Goal: Check status: Check status

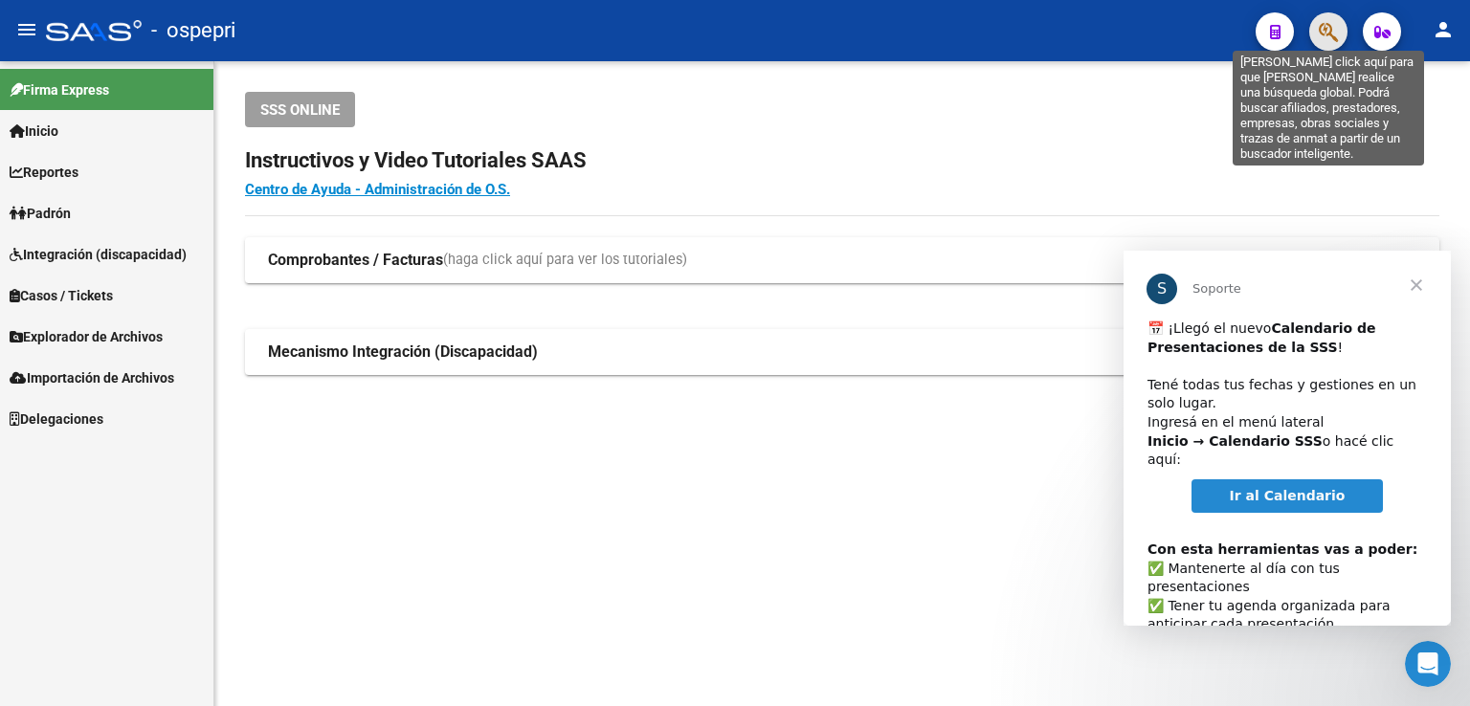
click at [1319, 34] on icon "button" at bounding box center [1328, 32] width 19 height 22
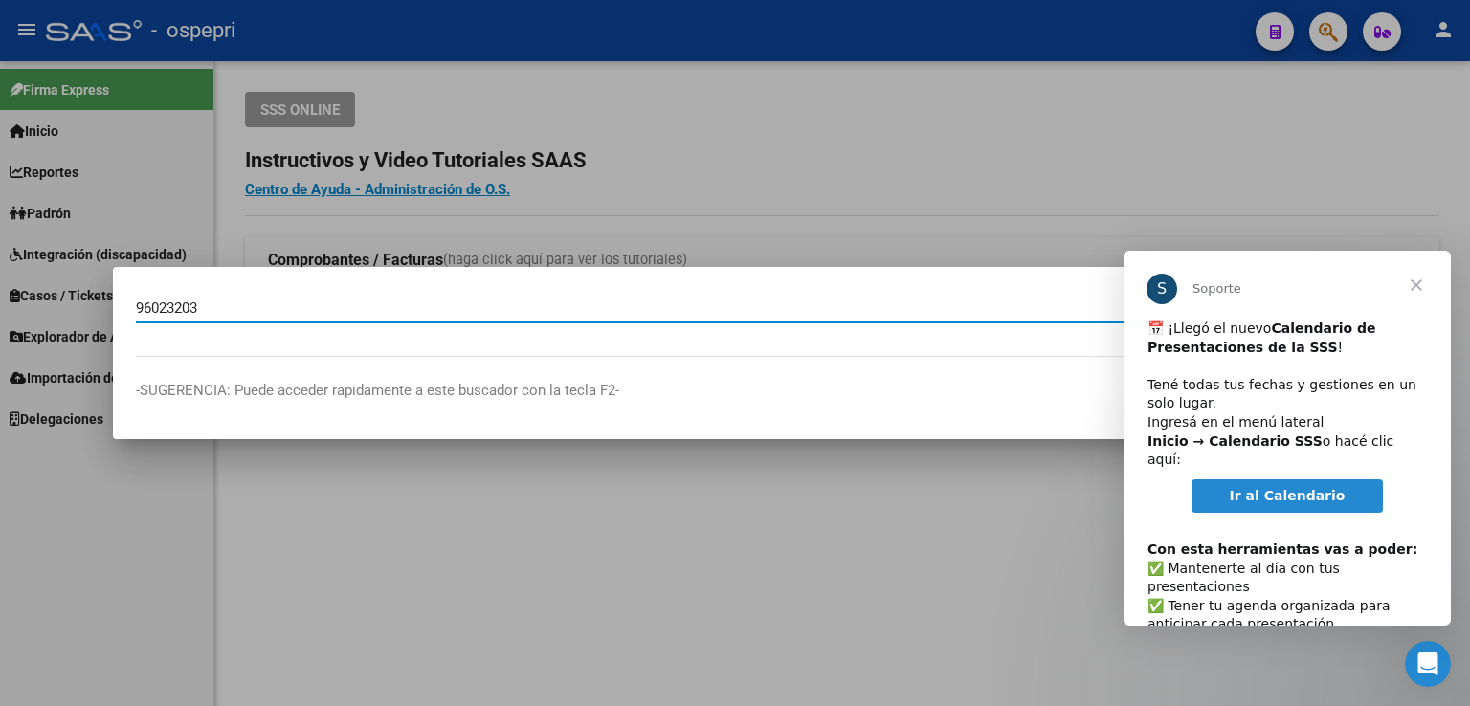
type input "96023203"
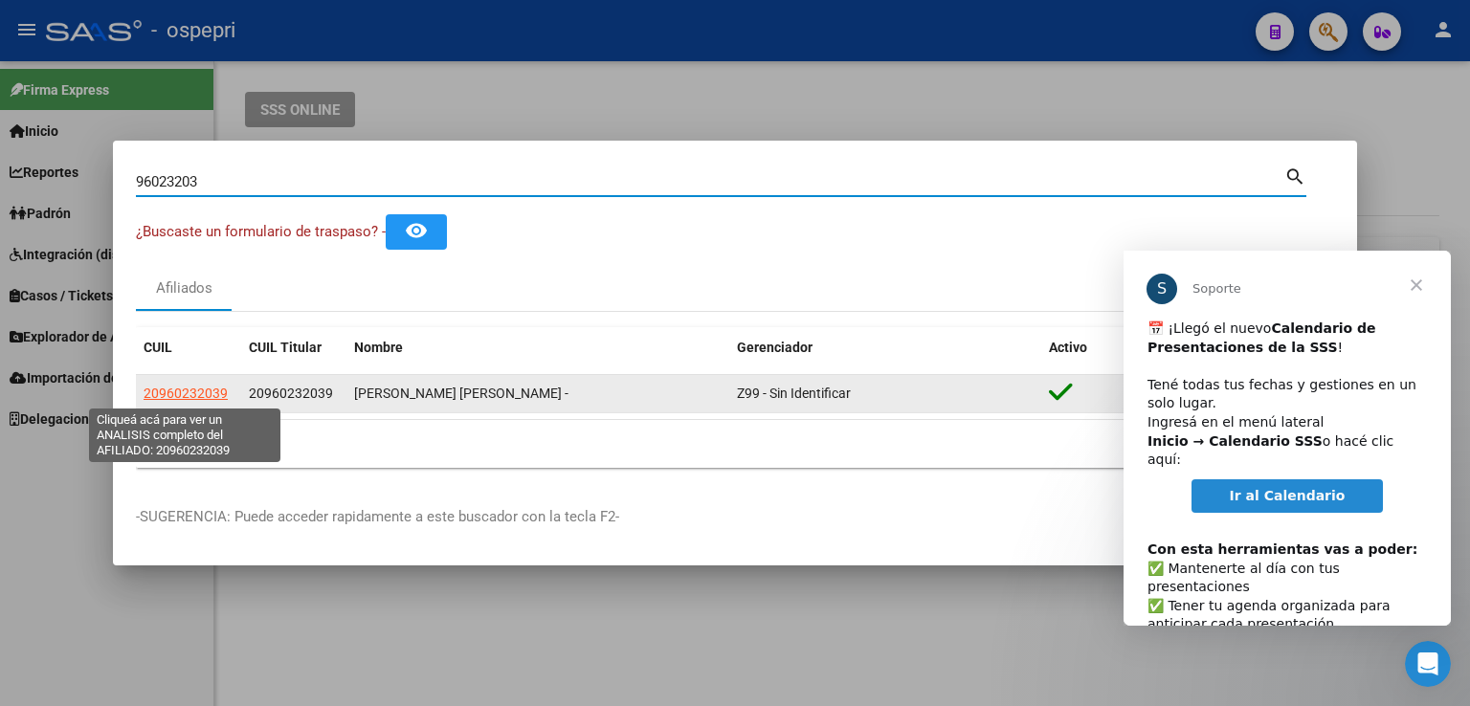
click at [209, 391] on span "20960232039" at bounding box center [186, 393] width 84 height 15
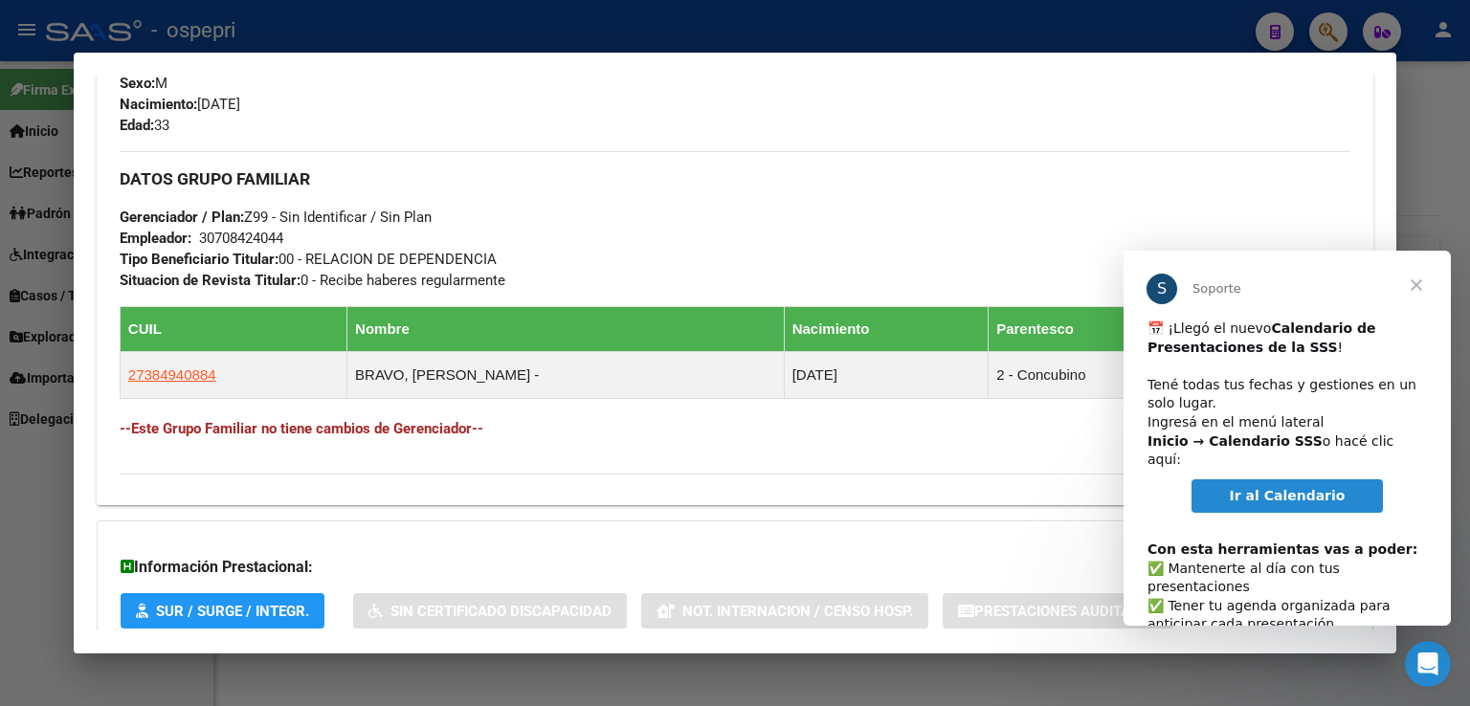
scroll to position [967, 0]
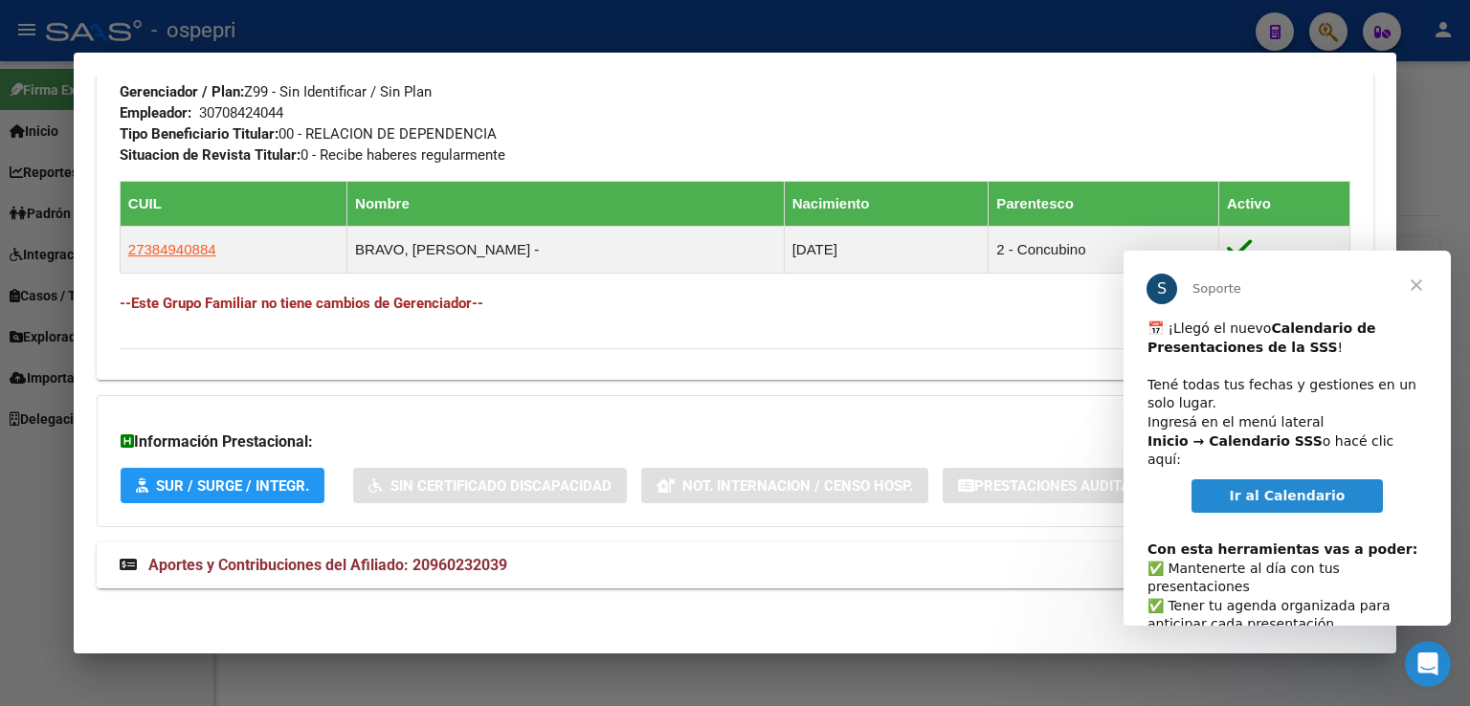
click at [356, 559] on span "Aportes y Contribuciones del Afiliado: 20960232039" at bounding box center [327, 565] width 359 height 18
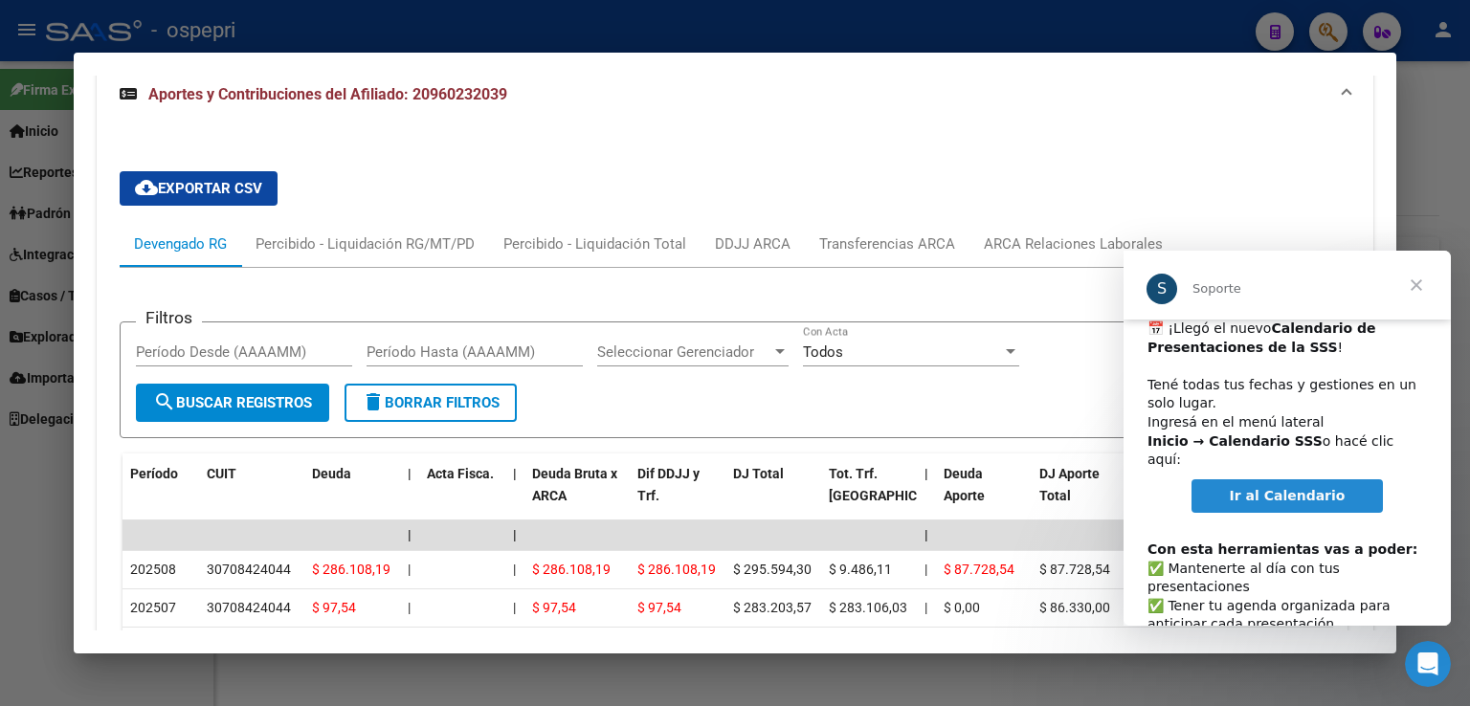
scroll to position [99, 0]
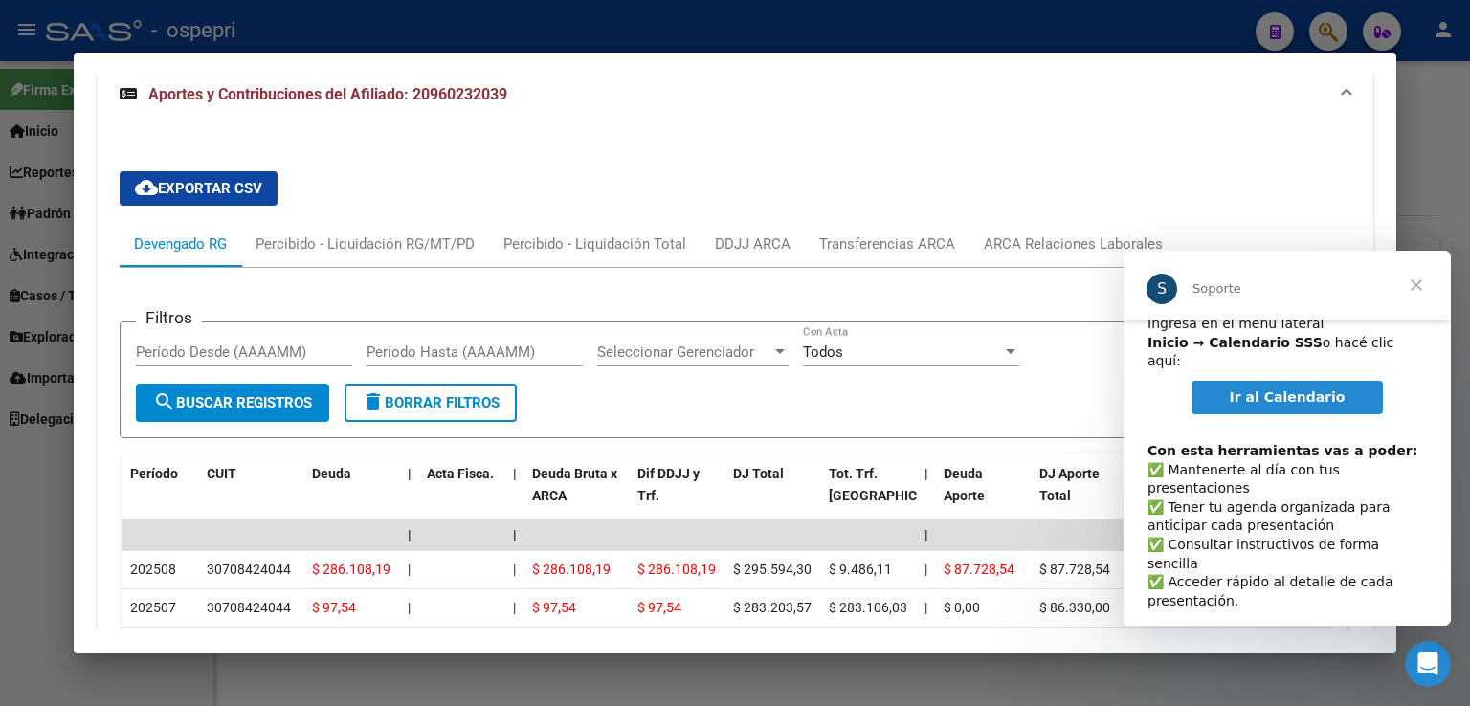
click at [1419, 285] on span "Cerrar" at bounding box center [1416, 285] width 69 height 69
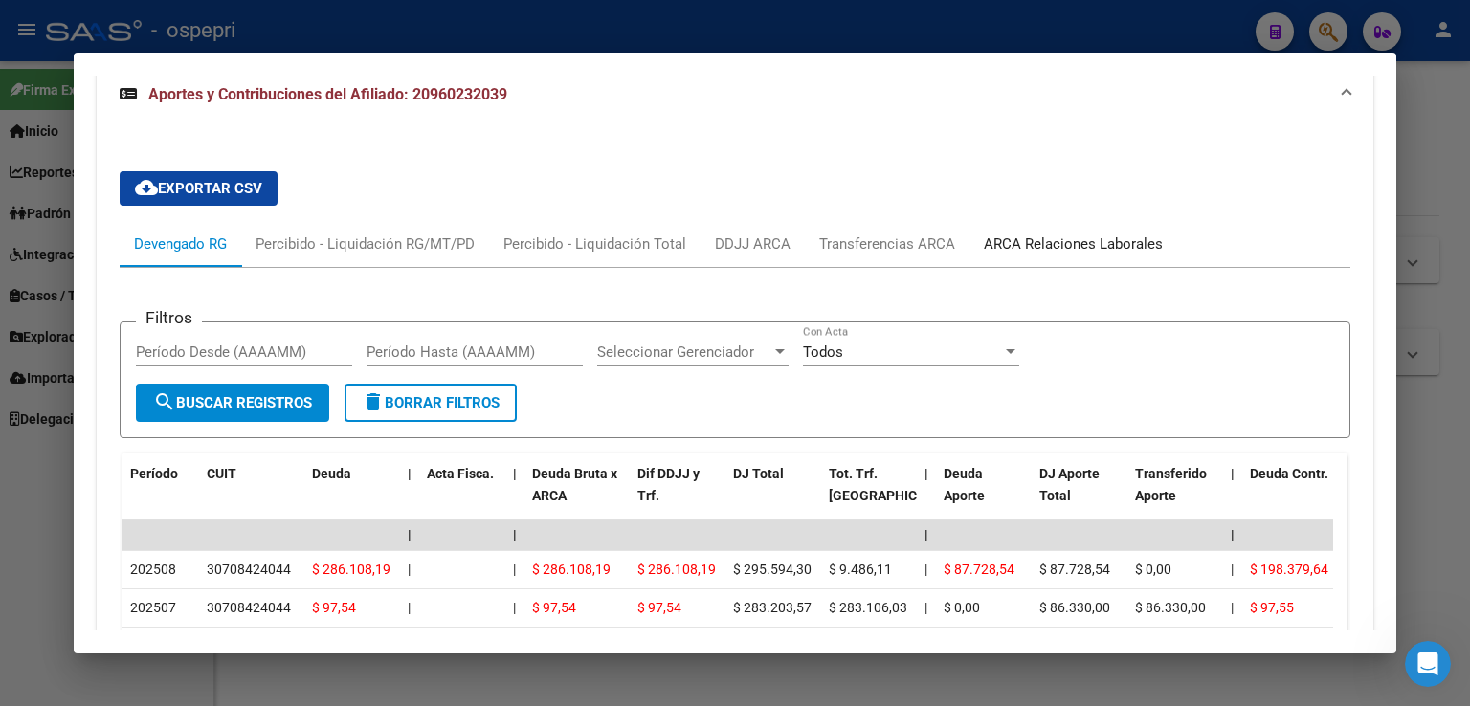
click at [1035, 244] on div "ARCA Relaciones Laborales" at bounding box center [1073, 244] width 179 height 21
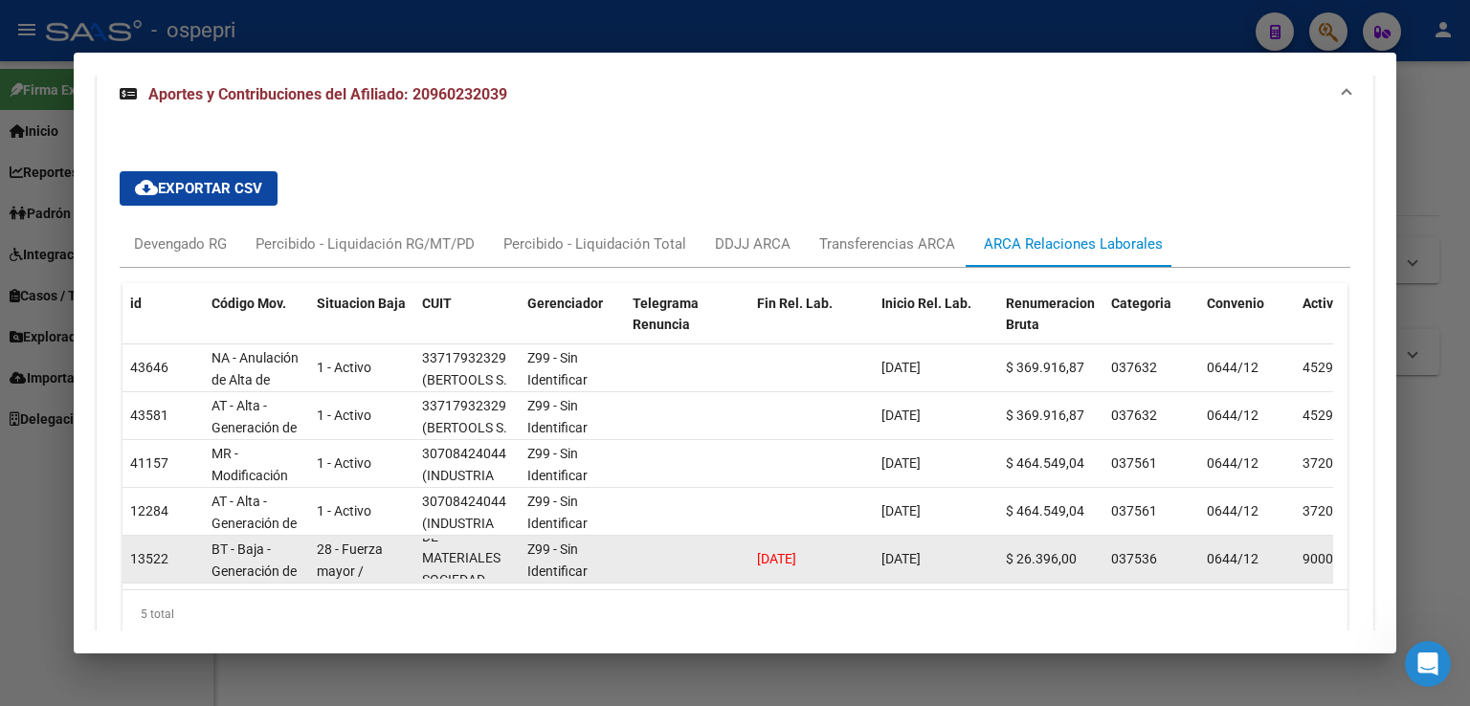
scroll to position [176, 0]
drag, startPoint x: 838, startPoint y: 556, endPoint x: 762, endPoint y: 553, distance: 76.6
click at [762, 553] on div "[DATE]" at bounding box center [811, 559] width 109 height 22
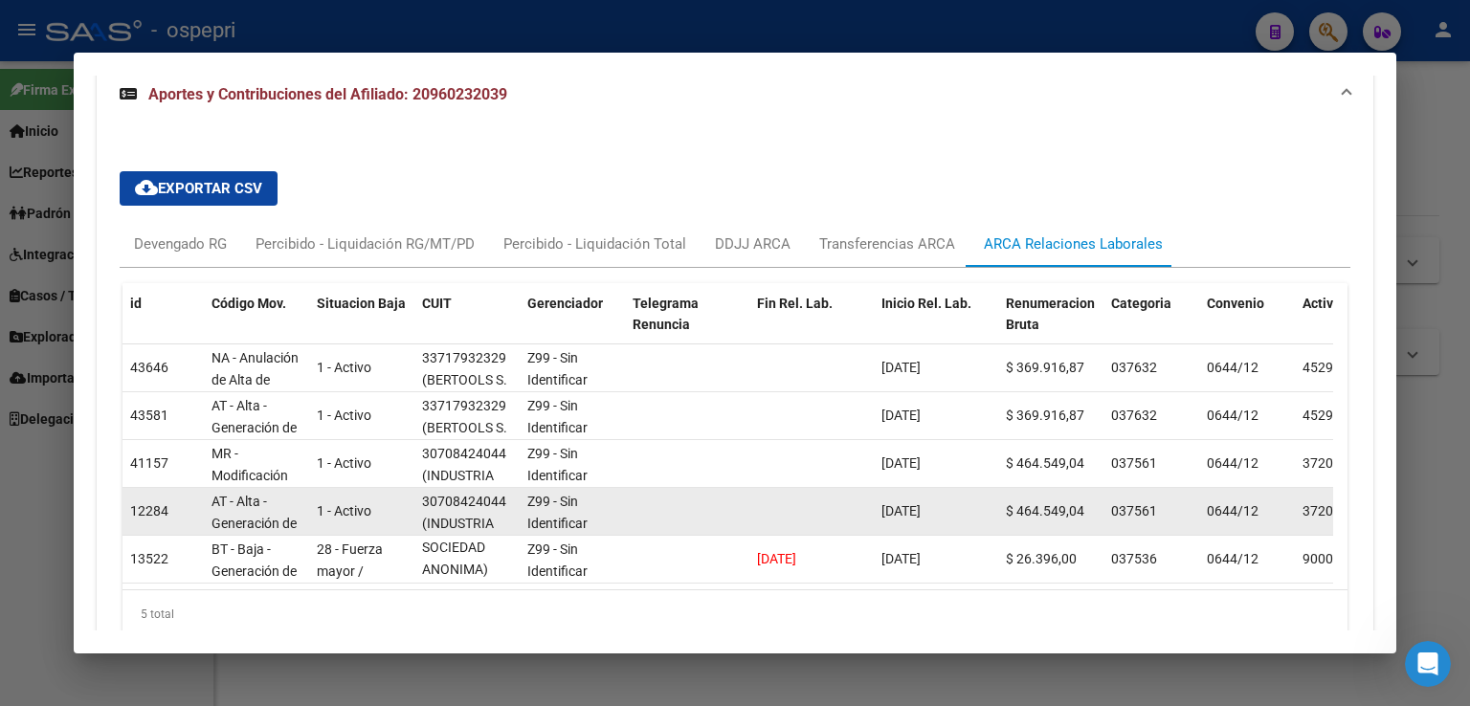
drag, startPoint x: 953, startPoint y: 506, endPoint x: 877, endPoint y: 507, distance: 76.6
click at [877, 507] on datatable-body-cell "[DATE]" at bounding box center [936, 511] width 124 height 47
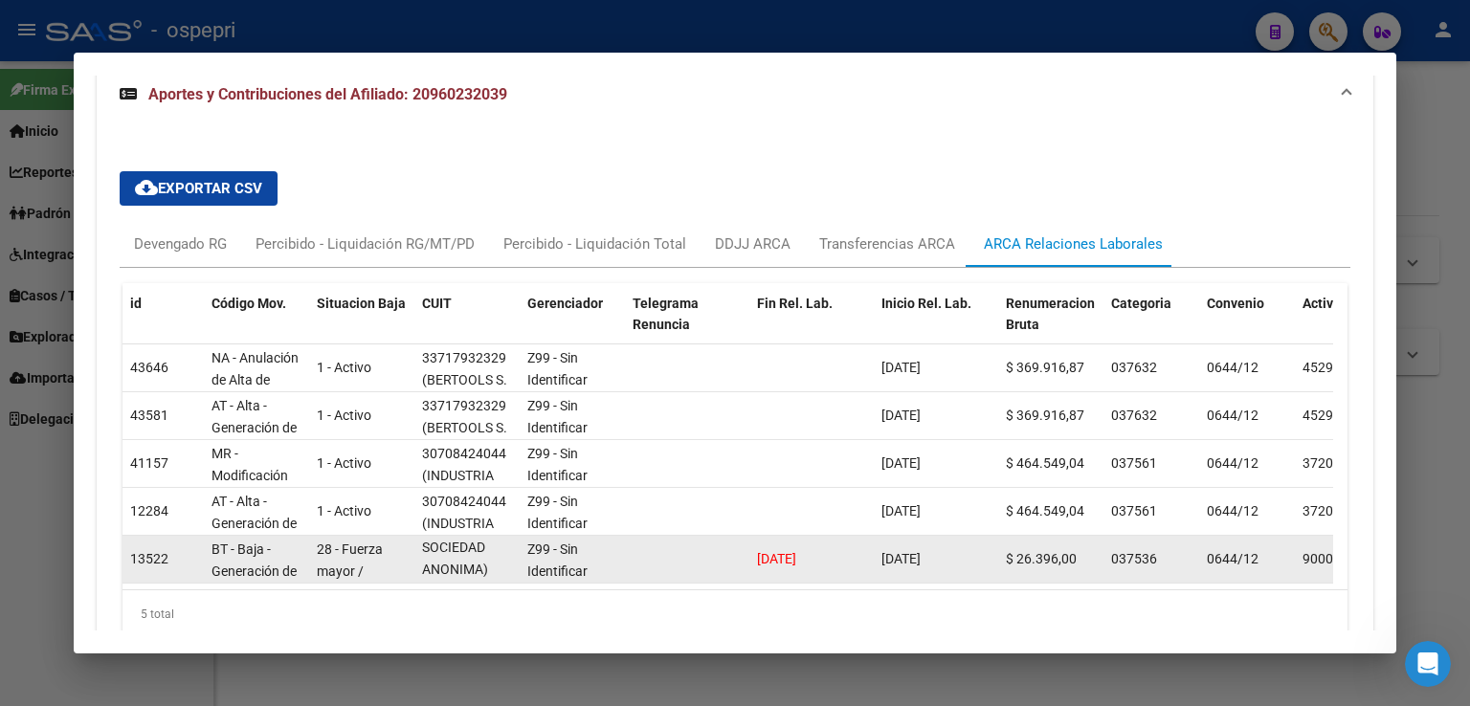
drag, startPoint x: 838, startPoint y: 556, endPoint x: 743, endPoint y: 545, distance: 96.4
click at [743, 545] on div "13522 BT - Baja - Generación de Clave 28 - Fuerza mayor / ART.247 - LCT 3071052…" at bounding box center [1312, 560] width 2379 height 48
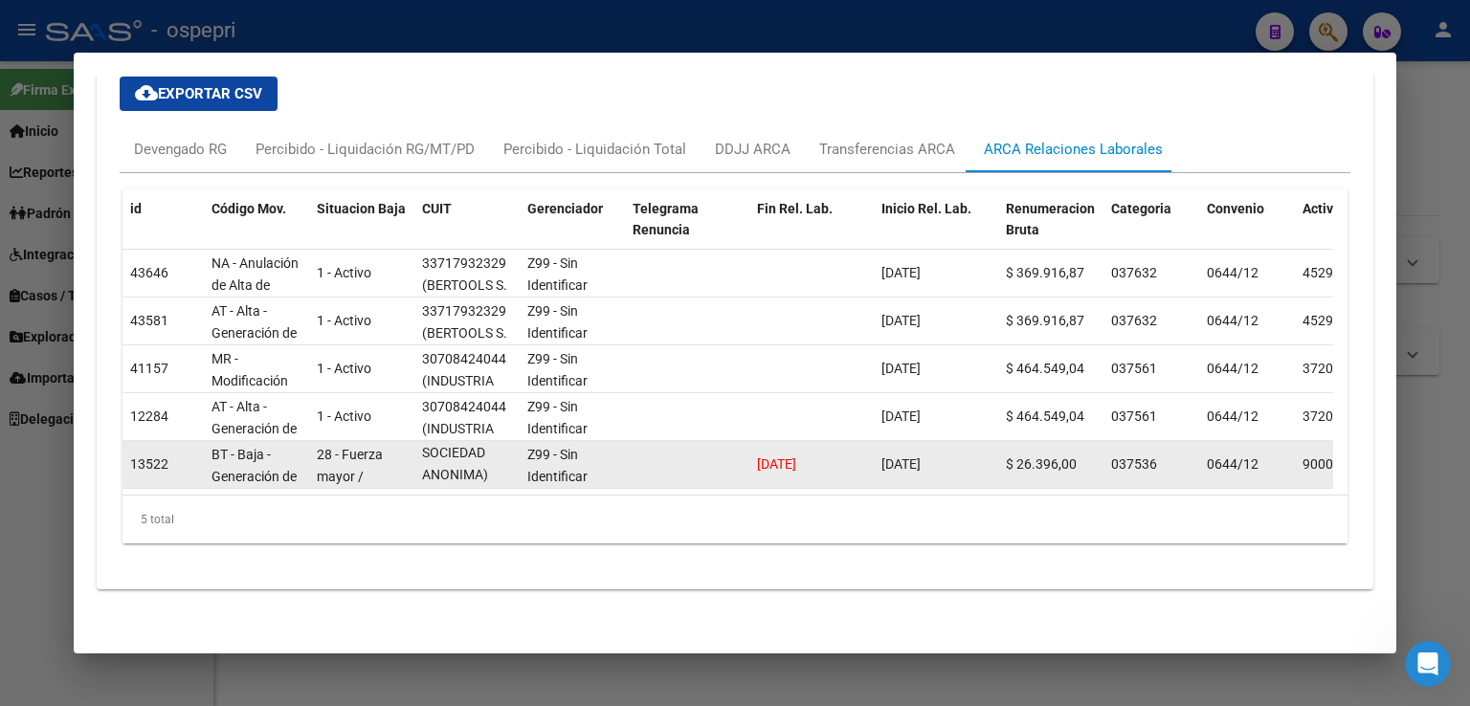
scroll to position [1541, 0]
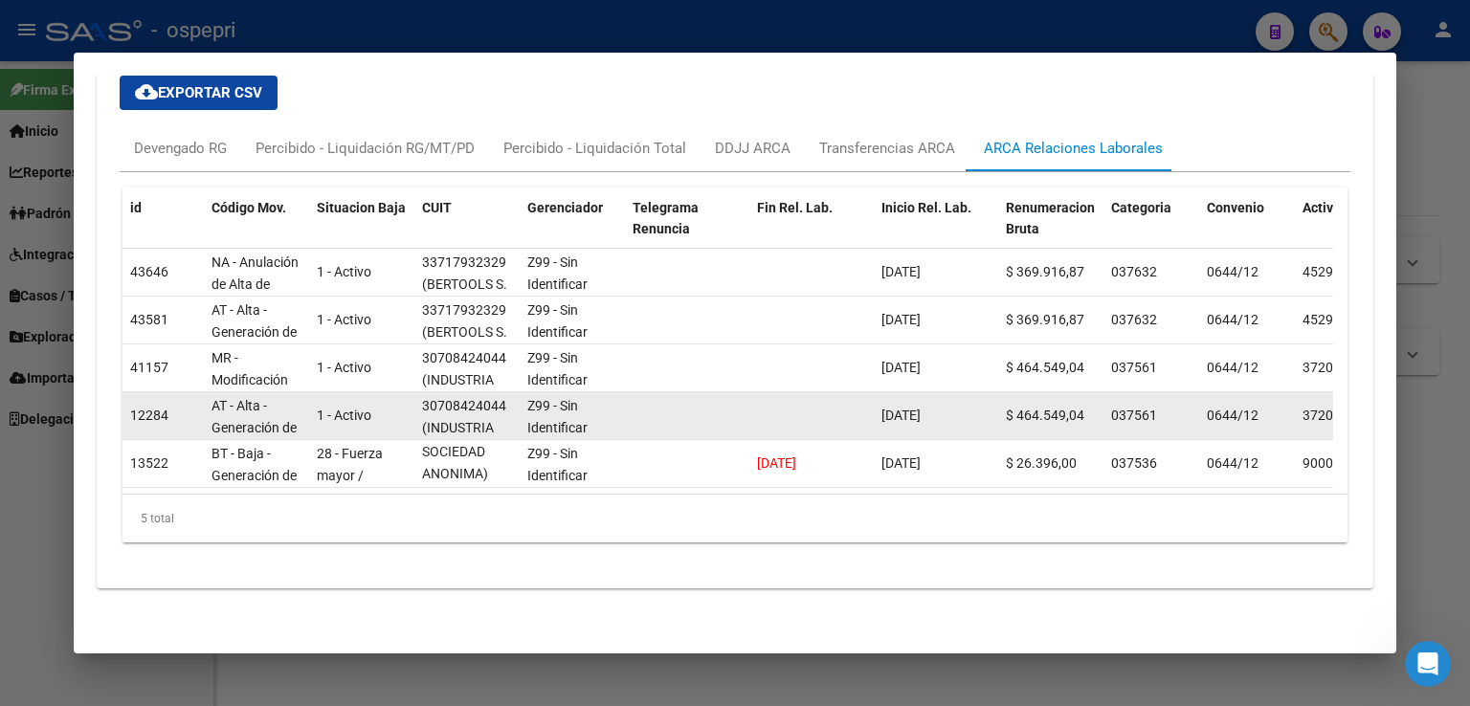
drag, startPoint x: 947, startPoint y: 418, endPoint x: 881, endPoint y: 419, distance: 66.1
click at [881, 419] on datatable-body-cell "[DATE]" at bounding box center [936, 415] width 124 height 47
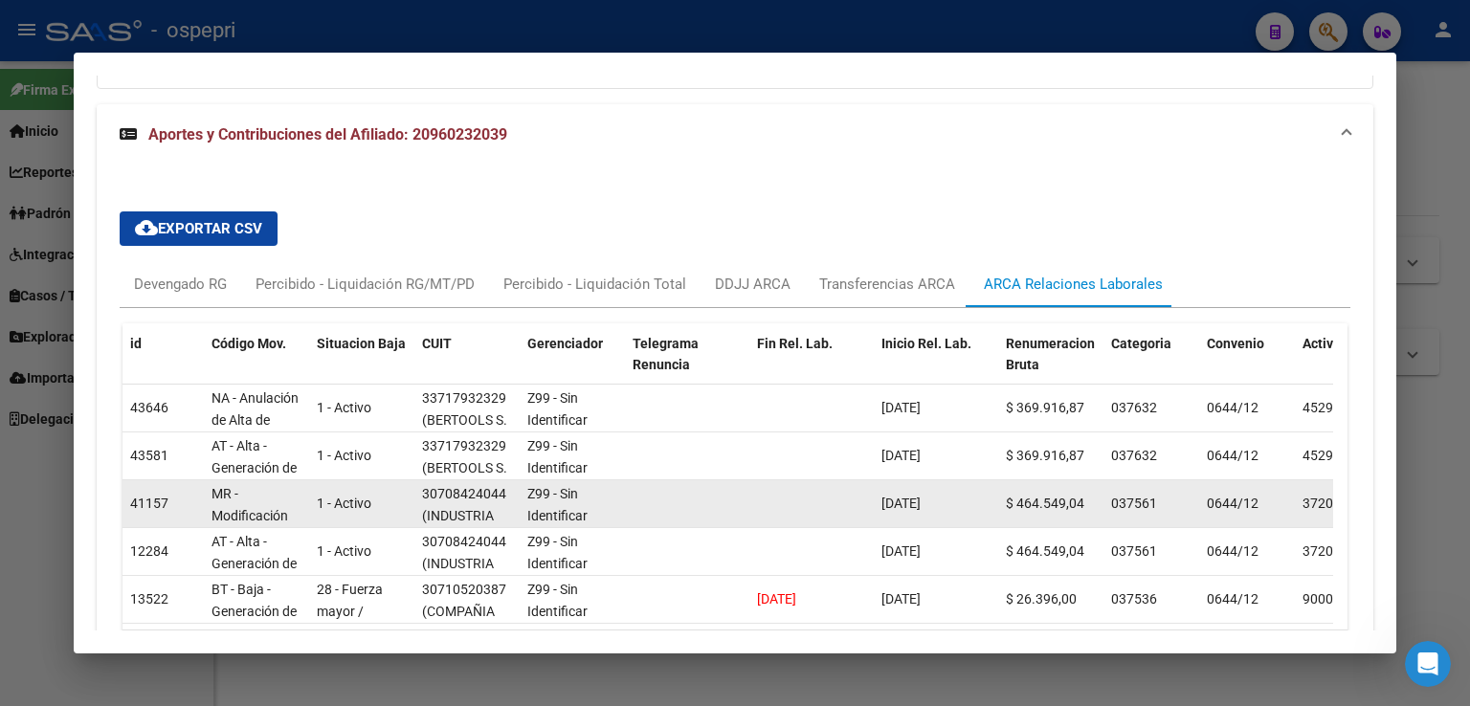
scroll to position [1554, 0]
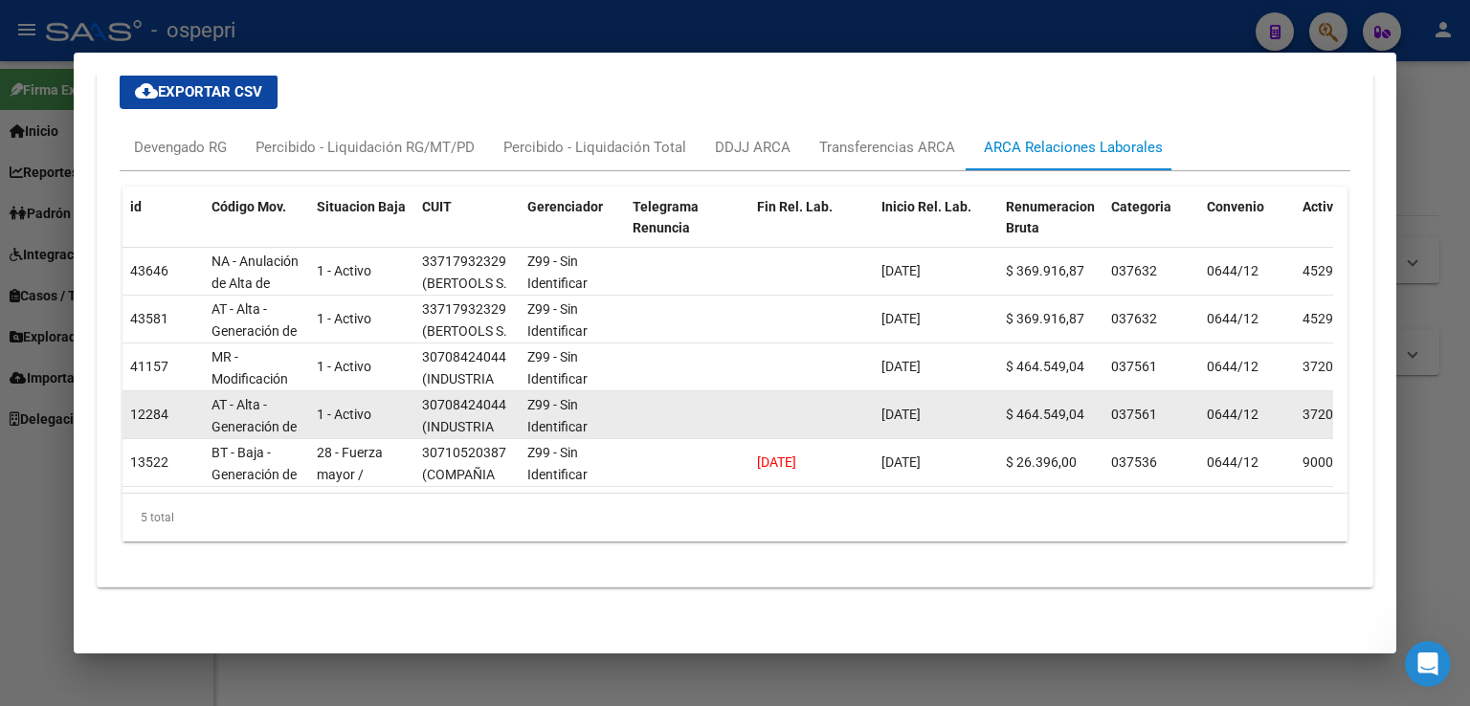
drag, startPoint x: 502, startPoint y: 391, endPoint x: 479, endPoint y: 397, distance: 23.9
click at [479, 397] on div "30708424044" at bounding box center [464, 405] width 84 height 22
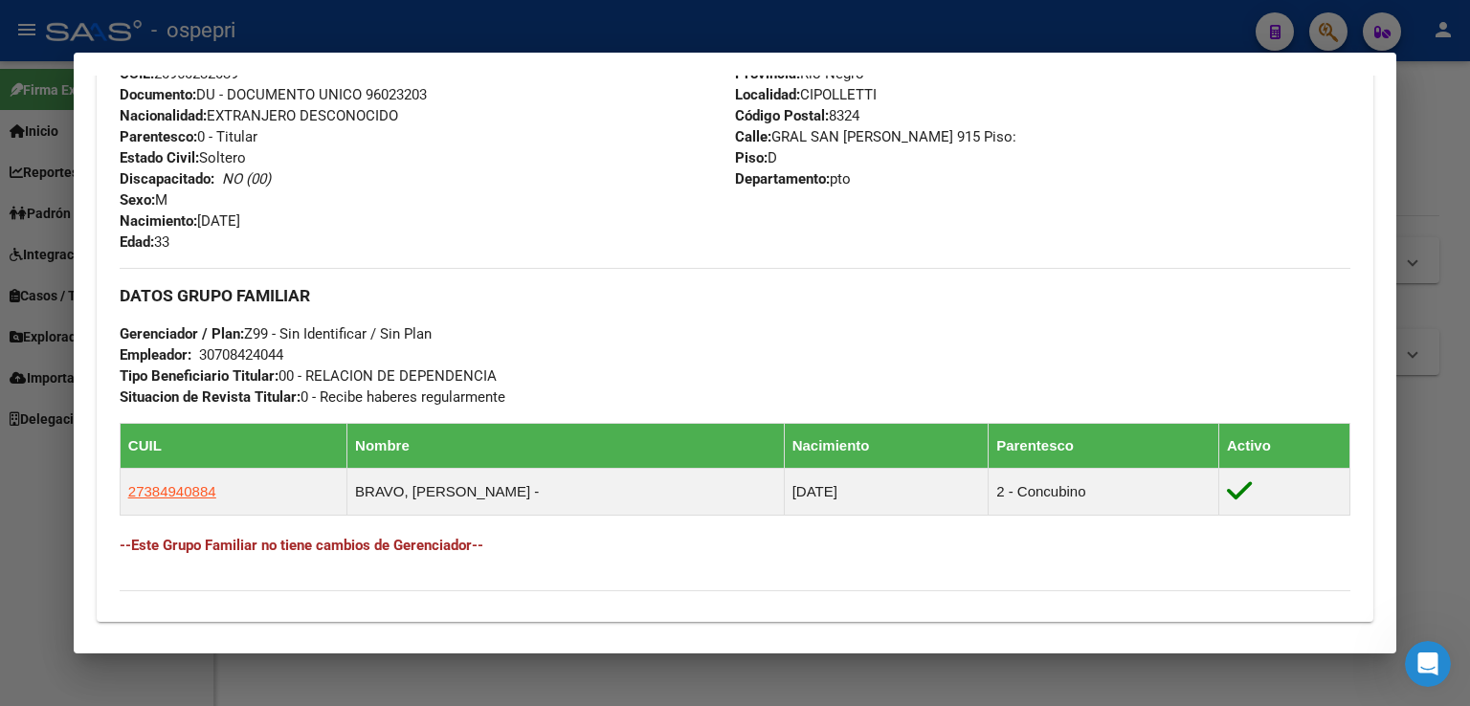
scroll to position [597, 0]
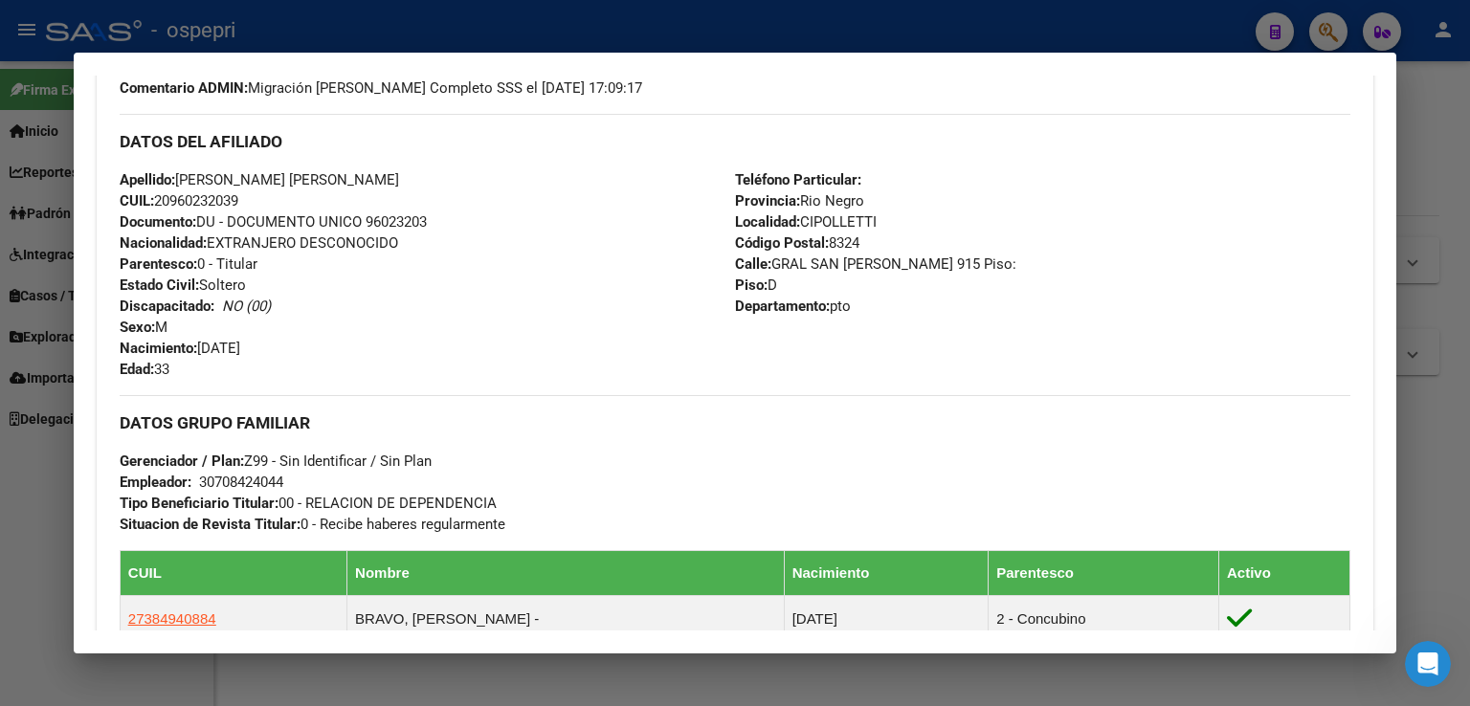
click at [1423, 121] on div at bounding box center [735, 353] width 1470 height 706
